Goal: Task Accomplishment & Management: Manage account settings

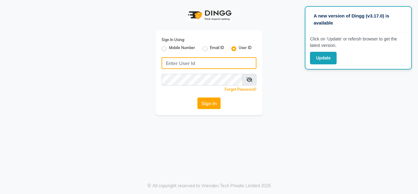
type input "[EMAIL_ADDRESS][DOMAIN_NAME]"
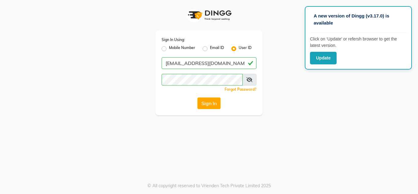
click at [164, 46] on div "Mobile Number" at bounding box center [179, 48] width 34 height 7
click at [328, 58] on button "Update" at bounding box center [323, 58] width 27 height 13
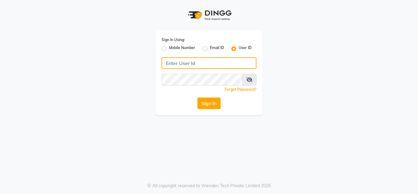
type input "[EMAIL_ADDRESS][DOMAIN_NAME]"
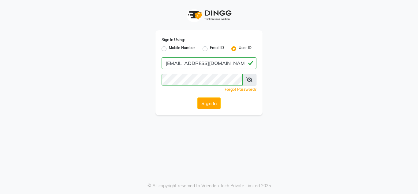
click at [169, 48] on label "Mobile Number" at bounding box center [182, 48] width 26 height 7
click at [169, 48] on input "Mobile Number" at bounding box center [171, 47] width 4 height 4
radio input "true"
radio input "false"
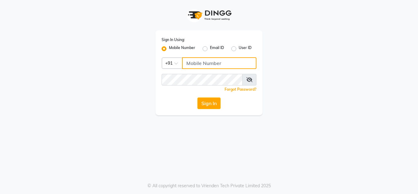
drag, startPoint x: 213, startPoint y: 62, endPoint x: 240, endPoint y: 92, distance: 39.5
click at [240, 92] on div "Sign In Using: Mobile Number Email ID User ID Country Code × +91 Remember me Fo…" at bounding box center [209, 72] width 107 height 85
type input "8413856557"
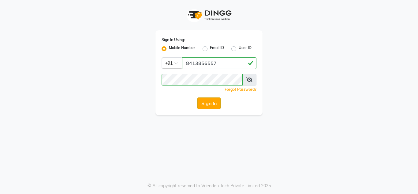
click at [203, 105] on button "Sign In" at bounding box center [209, 103] width 23 height 12
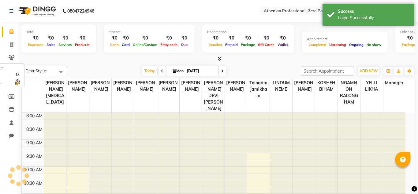
select select "en"
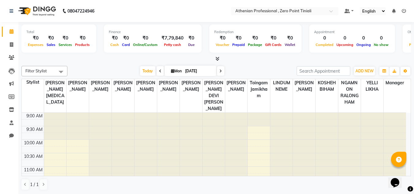
click at [403, 11] on icon at bounding box center [404, 11] width 4 height 4
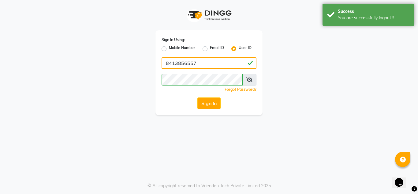
click at [227, 66] on input "8413856557" at bounding box center [209, 63] width 95 height 12
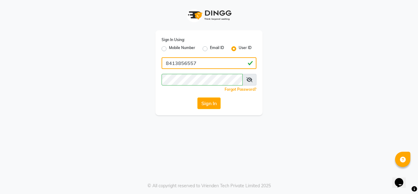
type input "[DEMOGRAPHIC_DATA]"
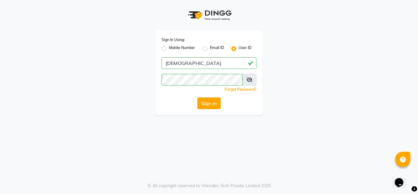
click at [200, 104] on button "Sign In" at bounding box center [209, 103] width 23 height 12
